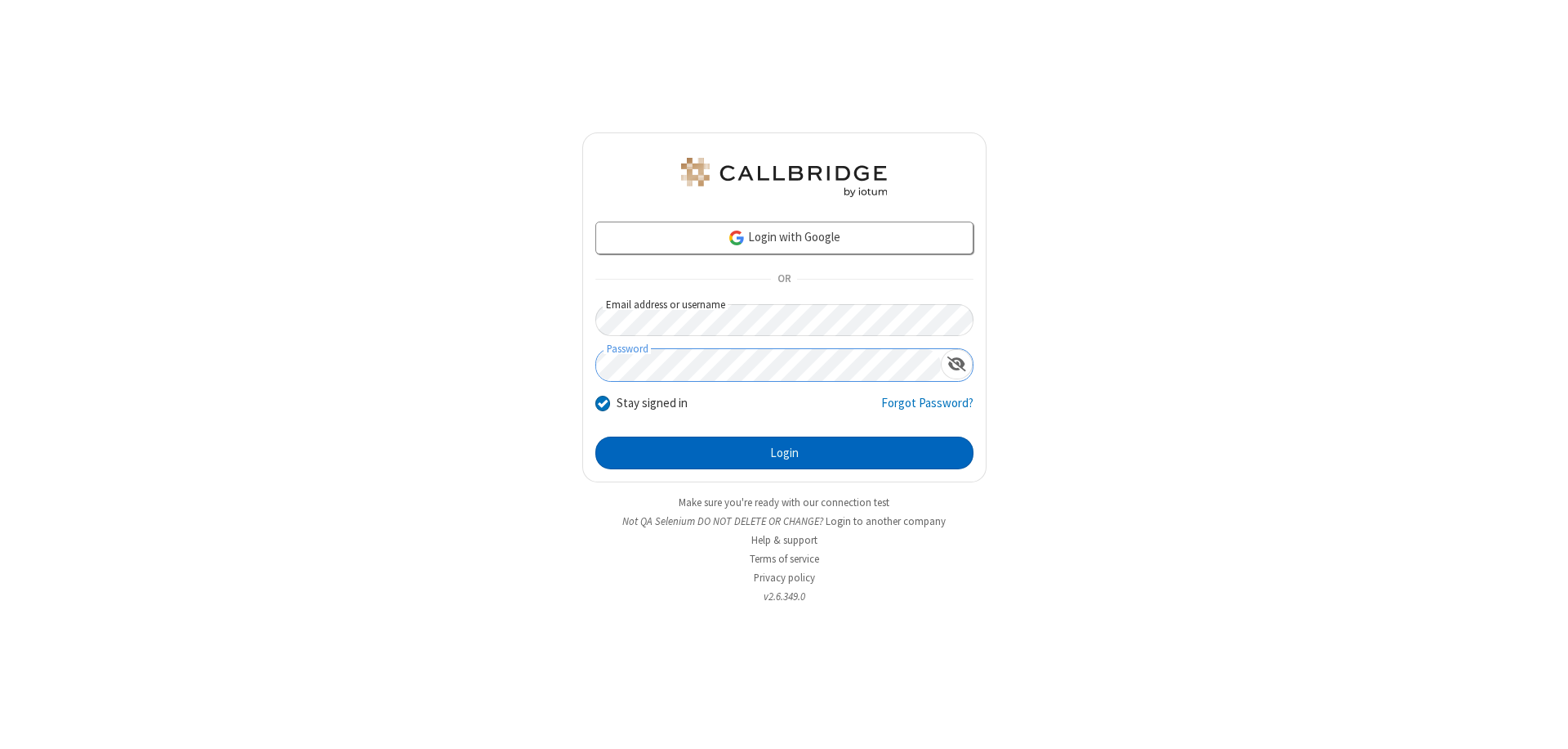
click at [784, 453] on button "Login" at bounding box center [784, 453] width 378 height 33
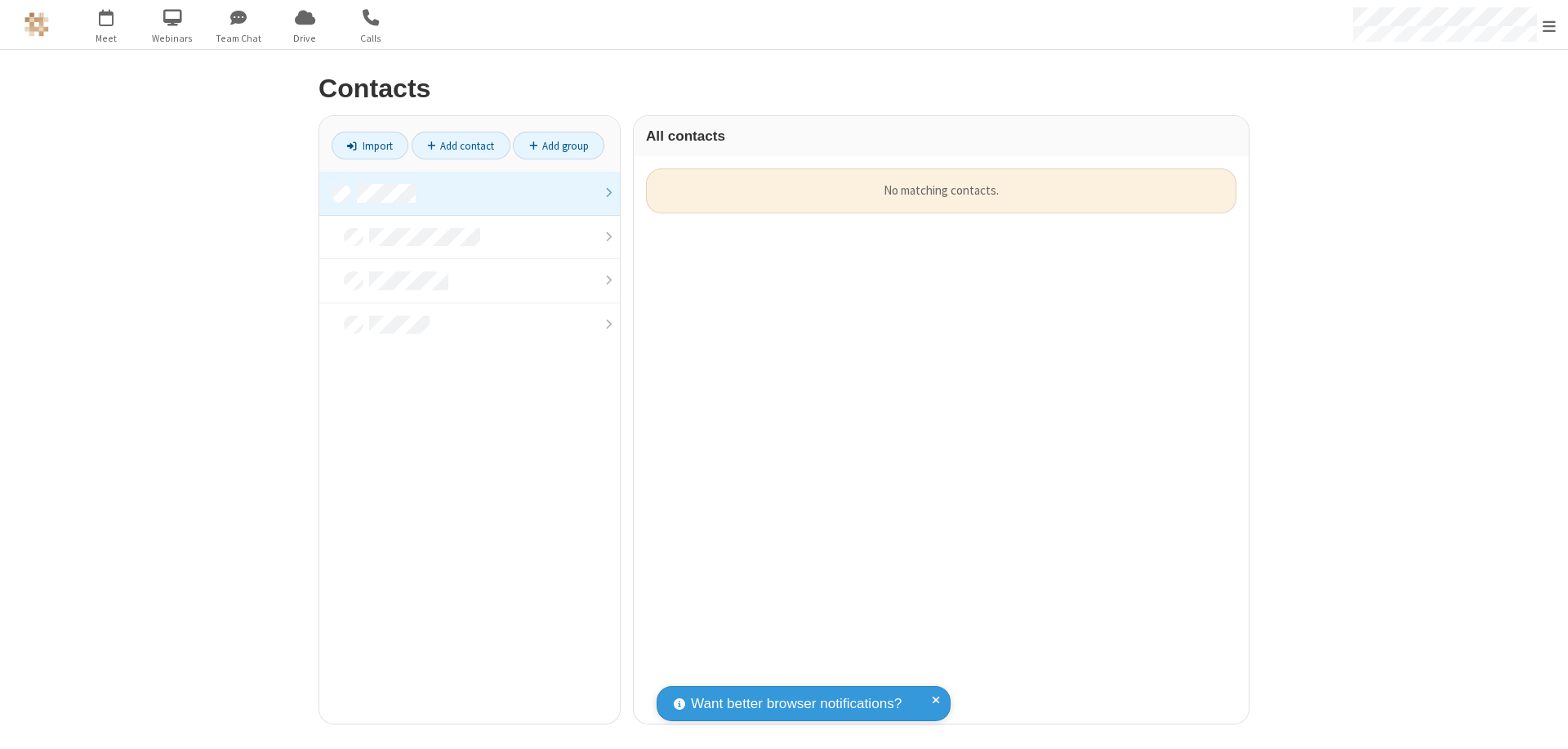
scroll to position [555, 603]
click at [470, 193] on link at bounding box center [469, 193] width 301 height 44
click at [461, 146] on link "Add contact" at bounding box center [461, 145] width 99 height 28
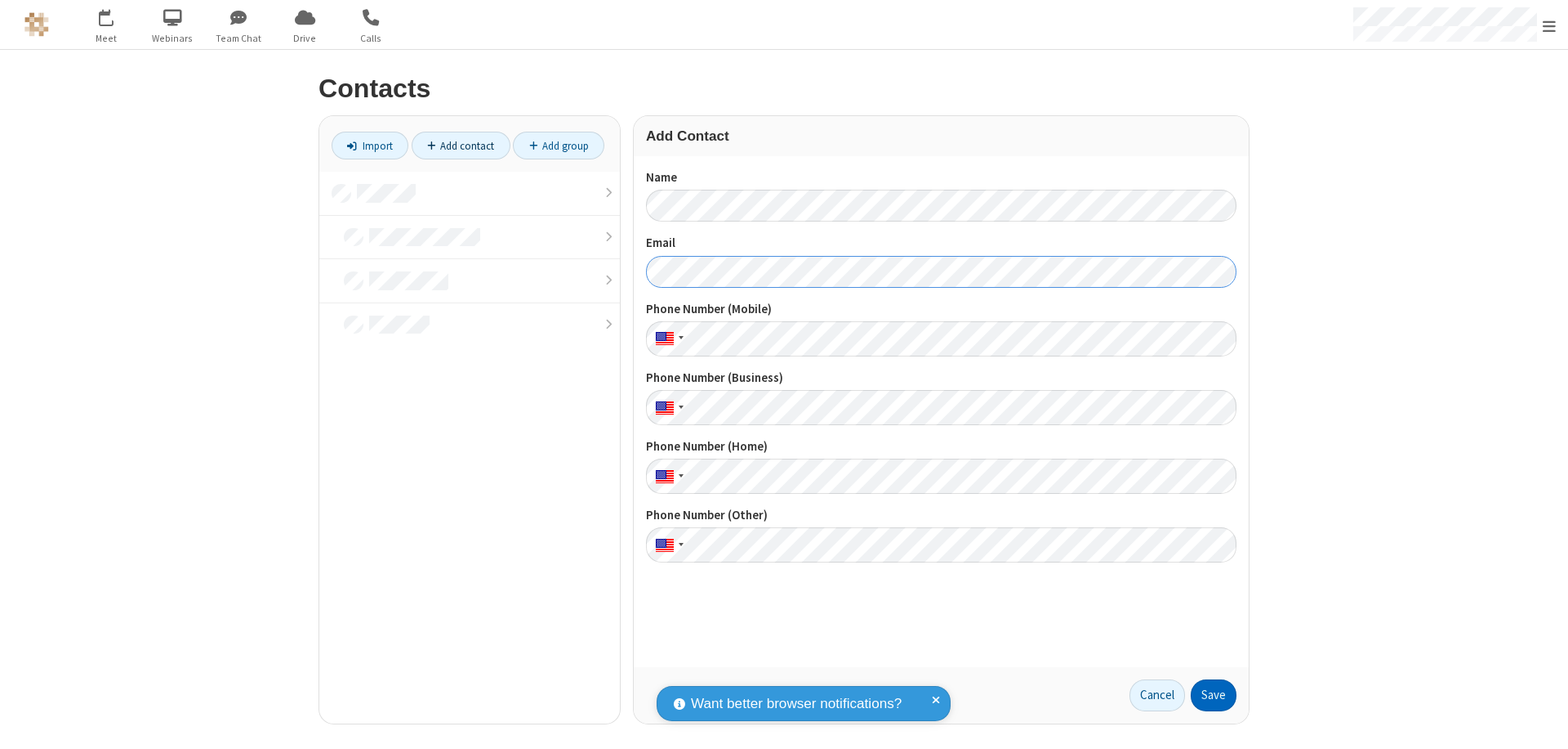
click at [1214, 695] on button "Save" at bounding box center [1214, 696] width 46 height 33
